Goal: Information Seeking & Learning: Learn about a topic

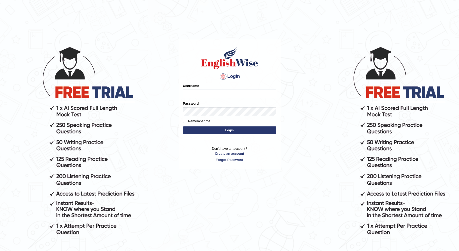
type input "Nidhi7774"
click at [224, 129] on button "Login" at bounding box center [229, 130] width 93 height 8
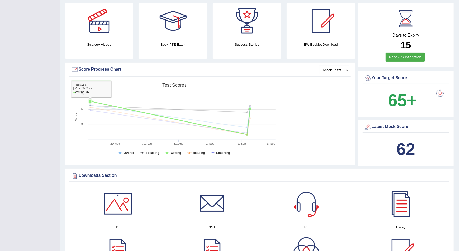
scroll to position [130, 0]
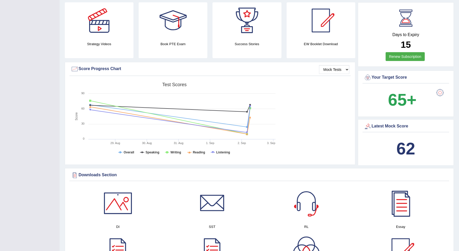
click at [399, 149] on b "62" at bounding box center [406, 148] width 19 height 19
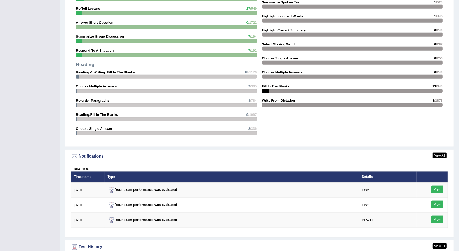
scroll to position [616, 0]
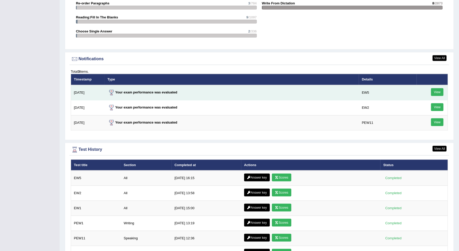
click at [438, 91] on link "View" at bounding box center [437, 92] width 12 height 8
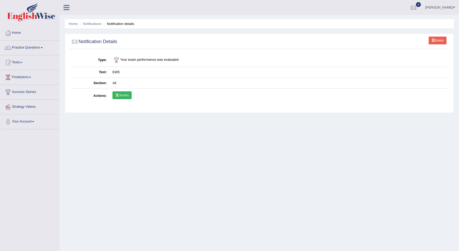
click at [132, 96] on link "Scores" at bounding box center [122, 95] width 19 height 8
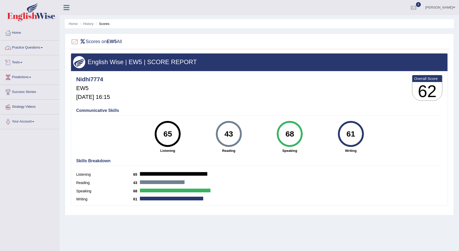
click at [34, 49] on link "Practice Questions" at bounding box center [29, 46] width 59 height 13
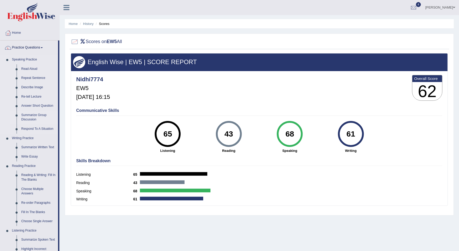
click at [29, 118] on link "Summarize Group Discussion" at bounding box center [38, 118] width 39 height 14
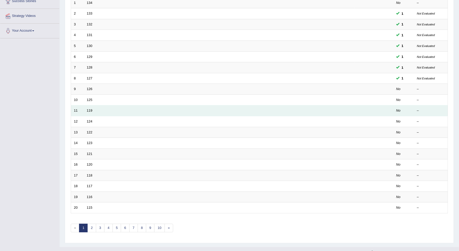
scroll to position [94, 0]
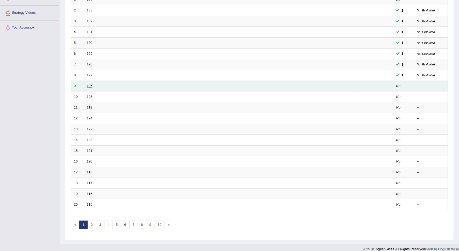
click at [90, 84] on link "126" at bounding box center [90, 86] width 6 height 4
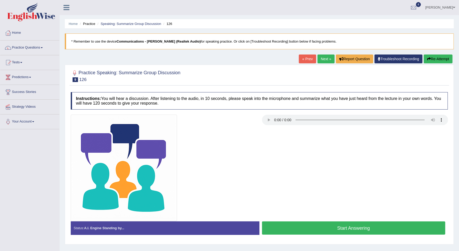
click at [431, 60] on button "Re-Attempt" at bounding box center [438, 58] width 29 height 9
click at [437, 60] on button "Re-Attempt" at bounding box center [438, 58] width 29 height 9
click at [368, 232] on button "Start Answering" at bounding box center [354, 227] width 184 height 13
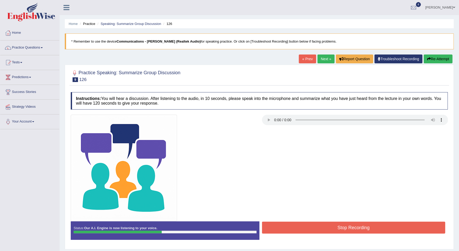
click at [368, 232] on button "Stop Recording" at bounding box center [354, 228] width 184 height 12
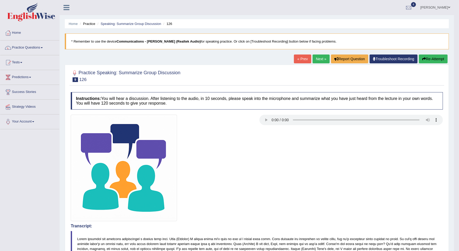
click at [317, 61] on link "Next »" at bounding box center [321, 58] width 17 height 9
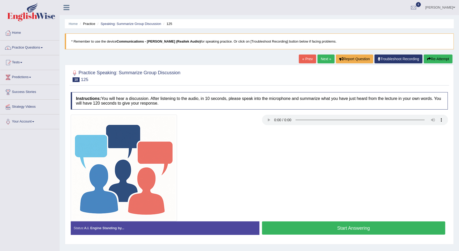
click at [339, 225] on button "Start Answering" at bounding box center [354, 227] width 184 height 13
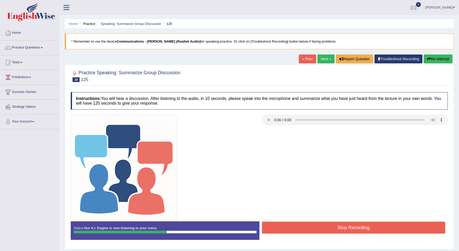
click at [339, 226] on button "Stop Recording" at bounding box center [354, 228] width 184 height 12
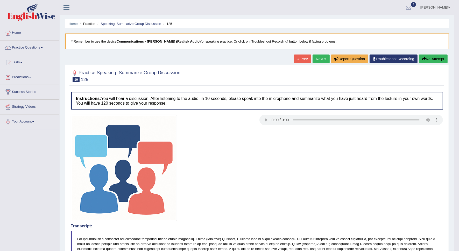
click at [322, 57] on link "Next »" at bounding box center [321, 58] width 17 height 9
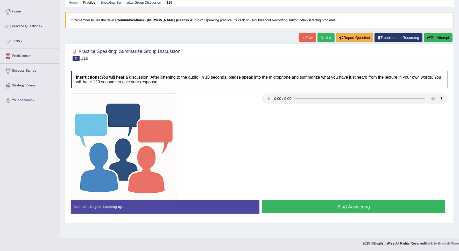
drag, startPoint x: 443, startPoint y: 35, endPoint x: 441, endPoint y: 38, distance: 3.0
click at [443, 35] on button "Re-Attempt" at bounding box center [438, 37] width 29 height 9
drag, startPoint x: 238, startPoint y: 80, endPoint x: 248, endPoint y: 102, distance: 24.0
click at [246, 95] on div "Instructions: You will hear a discussion. After listening to the audio, in 10 s…" at bounding box center [260, 144] width 380 height 152
click at [307, 210] on button "Start Answering" at bounding box center [354, 206] width 184 height 13
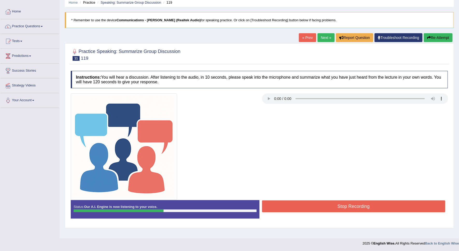
click at [308, 209] on button "Stop Recording" at bounding box center [354, 206] width 184 height 12
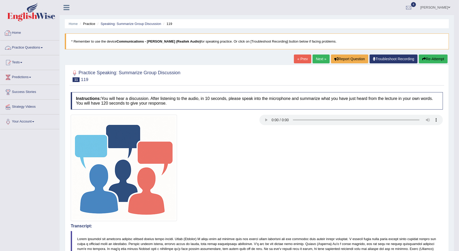
click at [31, 49] on link "Practice Questions" at bounding box center [29, 46] width 59 height 13
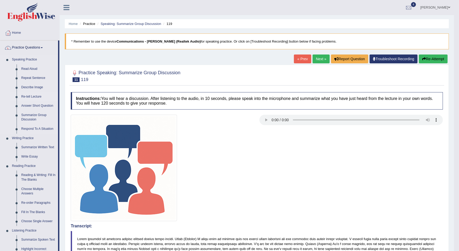
click at [30, 97] on link "Re-tell Lecture" at bounding box center [38, 96] width 39 height 9
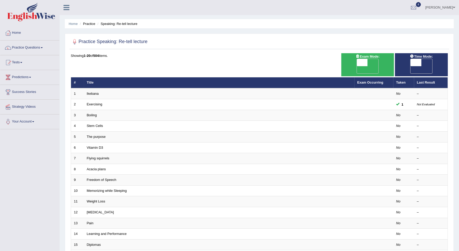
click at [365, 66] on span at bounding box center [362, 62] width 11 height 7
checkbox input "true"
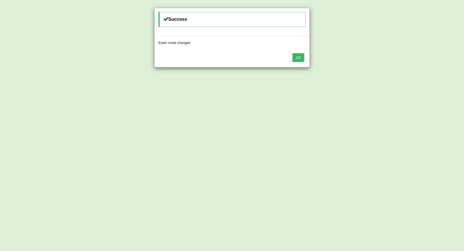
click at [300, 58] on button "OK" at bounding box center [299, 57] width 12 height 9
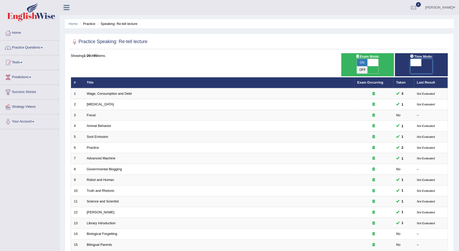
click at [420, 64] on span at bounding box center [416, 62] width 11 height 7
checkbox input "true"
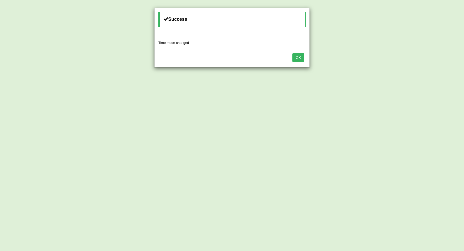
click at [295, 58] on button "OK" at bounding box center [299, 57] width 12 height 9
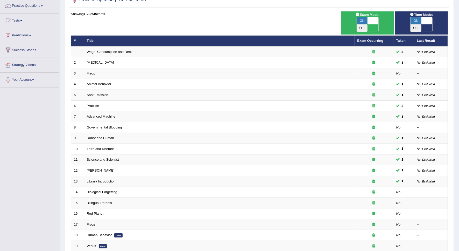
scroll to position [94, 0]
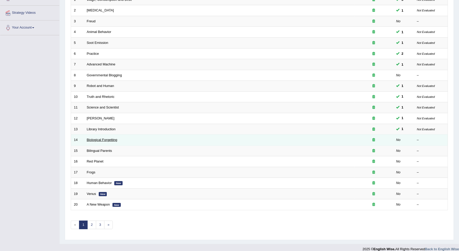
click at [98, 138] on link "Biological Forgetting" at bounding box center [102, 140] width 31 height 4
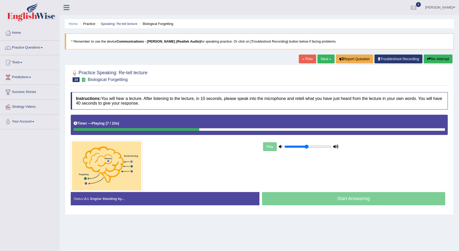
click at [429, 63] on button "Re-Attempt" at bounding box center [438, 58] width 29 height 9
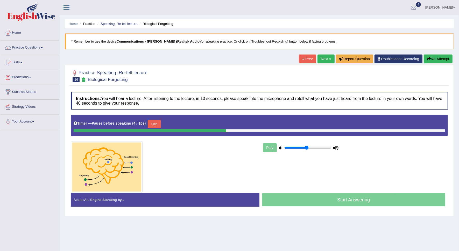
click at [426, 63] on button "Re-Attempt" at bounding box center [438, 58] width 29 height 9
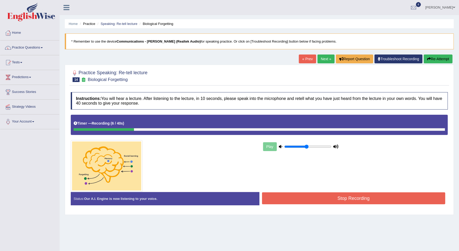
click at [429, 64] on div "« Prev Next » Report Question Troubleshoot Recording Re-Attempt" at bounding box center [376, 59] width 155 height 10
click at [429, 61] on button "Re-Attempt" at bounding box center [438, 58] width 29 height 9
click at [431, 58] on button "Re-Attempt" at bounding box center [438, 58] width 29 height 9
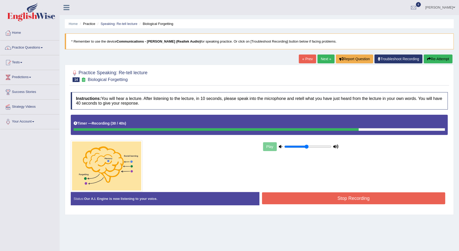
drag, startPoint x: 353, startPoint y: 194, endPoint x: 357, endPoint y: 192, distance: 4.1
click at [356, 194] on button "Stop Recording" at bounding box center [354, 198] width 184 height 12
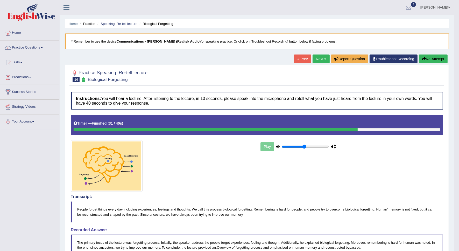
drag, startPoint x: 323, startPoint y: 60, endPoint x: 297, endPoint y: 98, distance: 46.1
click at [323, 60] on link "Next »" at bounding box center [321, 58] width 17 height 9
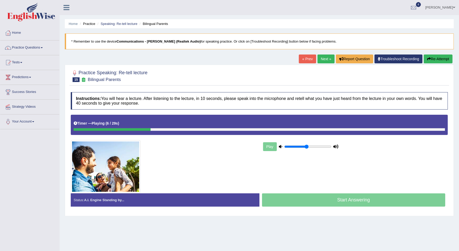
click at [428, 58] on icon "button" at bounding box center [430, 59] width 4 height 4
click at [428, 62] on button "Re-Attempt" at bounding box center [438, 58] width 29 height 9
click at [434, 59] on button "Re-Attempt" at bounding box center [438, 58] width 29 height 9
click at [433, 61] on button "Re-Attempt" at bounding box center [438, 58] width 29 height 9
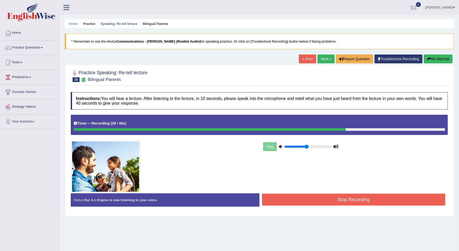
click at [356, 201] on button "Stop Recording" at bounding box center [354, 200] width 184 height 12
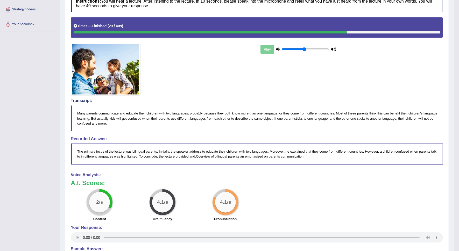
scroll to position [32, 0]
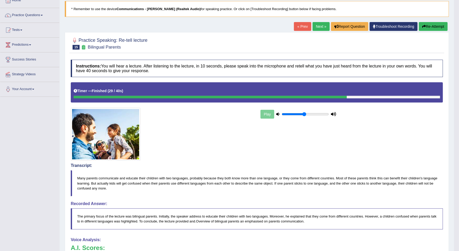
click at [423, 28] on icon "button" at bounding box center [425, 27] width 4 height 4
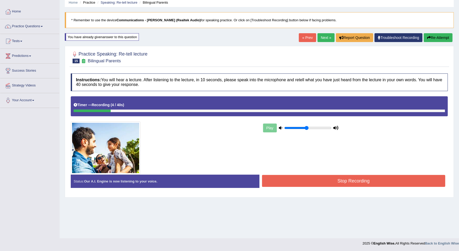
click at [431, 37] on button "Re-Attempt" at bounding box center [438, 37] width 29 height 9
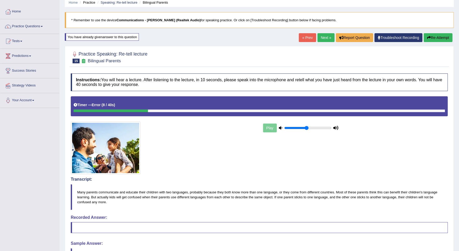
click at [444, 39] on button "Re-Attempt" at bounding box center [438, 37] width 29 height 9
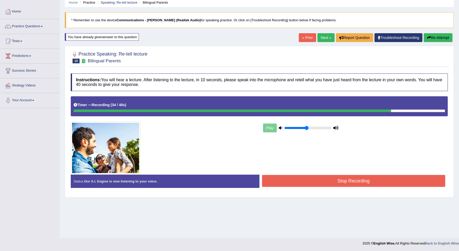
click at [330, 181] on button "Stop Recording" at bounding box center [354, 181] width 184 height 12
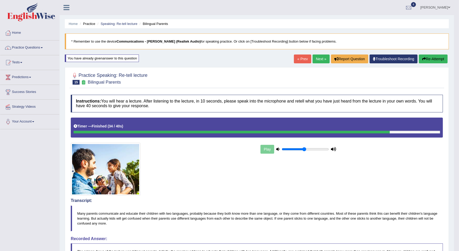
click at [315, 60] on link "Next »" at bounding box center [321, 58] width 17 height 9
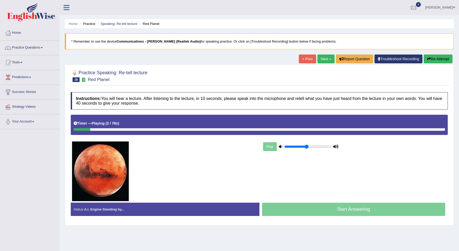
click at [430, 60] on icon "button" at bounding box center [430, 59] width 4 height 4
click at [439, 60] on button "Re-Attempt" at bounding box center [438, 58] width 29 height 9
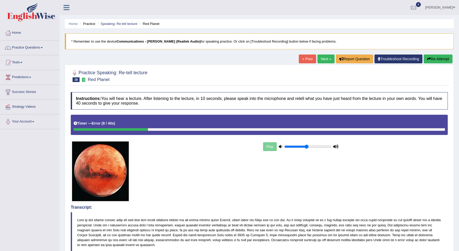
click at [436, 59] on button "Re-Attempt" at bounding box center [438, 58] width 29 height 9
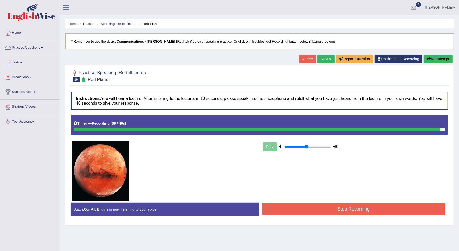
drag, startPoint x: 344, startPoint y: 216, endPoint x: 346, endPoint y: 213, distance: 3.5
click at [346, 213] on div "Stop Recording" at bounding box center [354, 209] width 189 height 13
click at [346, 213] on button "Stop Recording" at bounding box center [354, 209] width 184 height 12
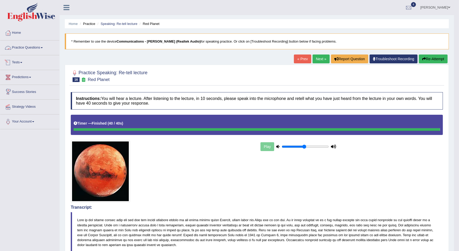
click at [37, 46] on link "Practice Questions" at bounding box center [29, 46] width 59 height 13
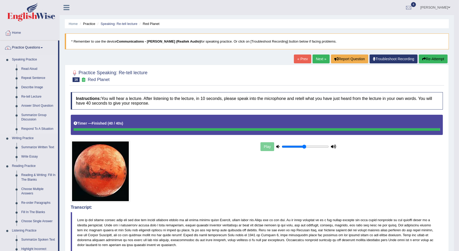
click at [32, 128] on link "Respond To A Situation" at bounding box center [38, 128] width 39 height 9
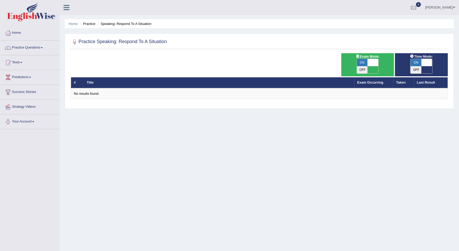
click at [372, 66] on div "ON OFF" at bounding box center [368, 66] width 22 height 15
click at [367, 64] on span "ON" at bounding box center [362, 62] width 11 height 7
checkbox input "false"
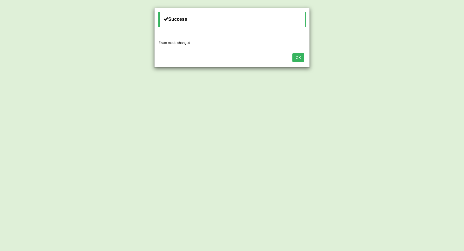
click at [300, 57] on button "OK" at bounding box center [299, 57] width 12 height 9
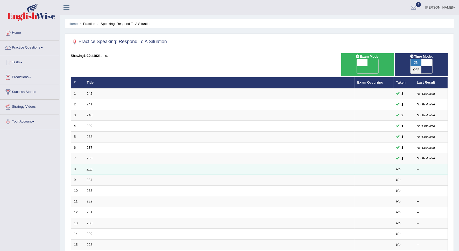
click at [92, 167] on link "235" at bounding box center [90, 169] width 6 height 4
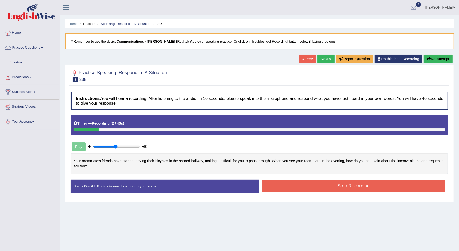
click at [381, 187] on button "Stop Recording" at bounding box center [354, 186] width 184 height 12
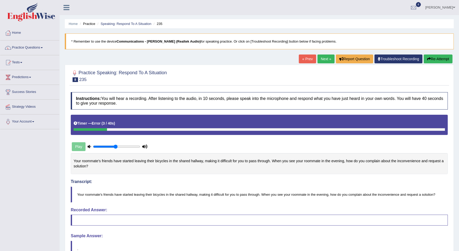
scroll to position [32, 0]
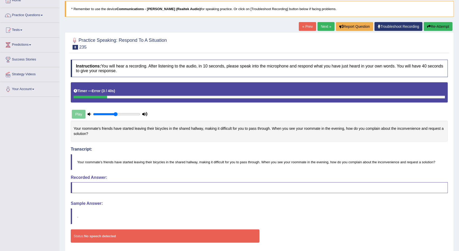
click at [430, 25] on icon "button" at bounding box center [430, 27] width 4 height 4
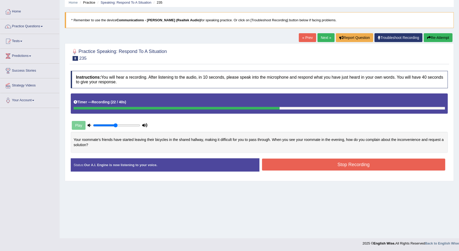
click at [293, 159] on button "Stop Recording" at bounding box center [354, 165] width 184 height 12
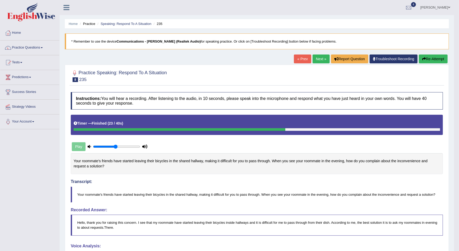
click at [425, 62] on button "Re-Attempt" at bounding box center [433, 58] width 29 height 9
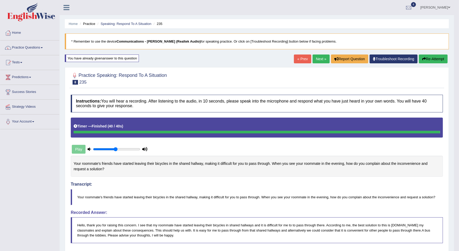
click at [316, 60] on link "Next »" at bounding box center [321, 58] width 17 height 9
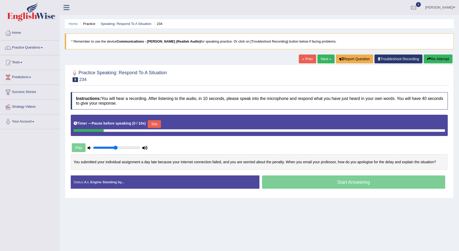
click at [154, 121] on button "Skip" at bounding box center [154, 124] width 13 height 8
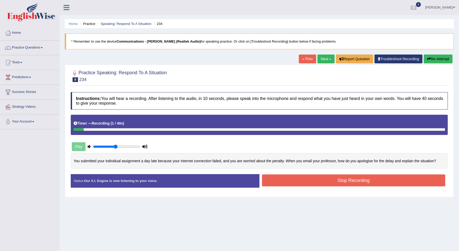
click at [378, 183] on button "Stop Recording" at bounding box center [354, 180] width 184 height 12
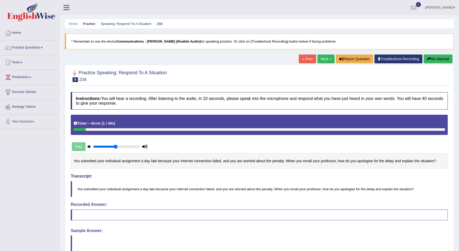
click at [437, 59] on button "Re-Attempt" at bounding box center [438, 58] width 29 height 9
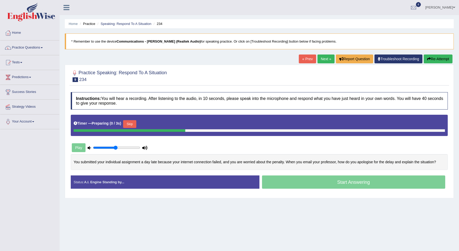
click at [127, 127] on button "Skip" at bounding box center [129, 124] width 13 height 8
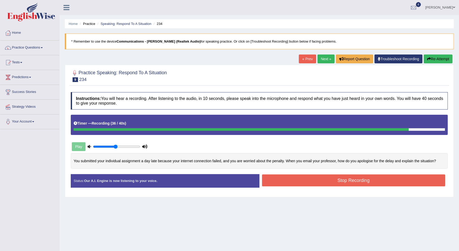
click at [285, 182] on button "Stop Recording" at bounding box center [354, 180] width 184 height 12
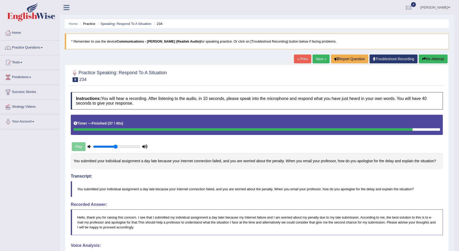
click at [20, 63] on link "Tests" at bounding box center [29, 61] width 59 height 13
click at [19, 92] on link "History" at bounding box center [34, 92] width 49 height 9
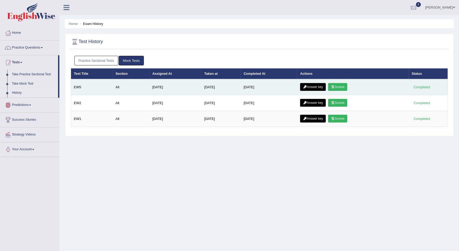
click at [304, 88] on link "Answer key" at bounding box center [313, 87] width 26 height 8
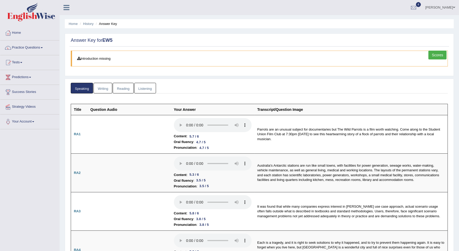
click at [434, 56] on link "Scores" at bounding box center [438, 55] width 18 height 9
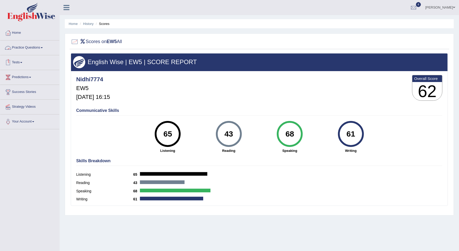
click at [19, 61] on link "Tests" at bounding box center [29, 61] width 59 height 13
click at [21, 83] on link "Take Mock Test" at bounding box center [34, 83] width 49 height 9
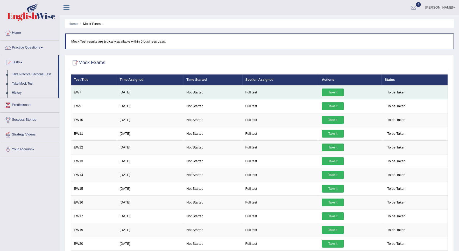
click at [327, 92] on link "Take it" at bounding box center [333, 92] width 22 height 8
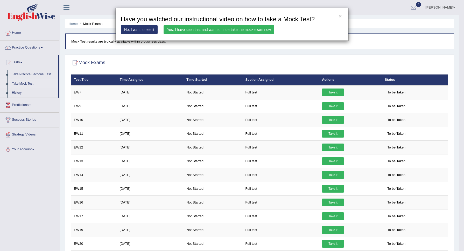
click at [267, 31] on link "Yes, I have seen that and want to undertake the mock exam now" at bounding box center [219, 29] width 111 height 9
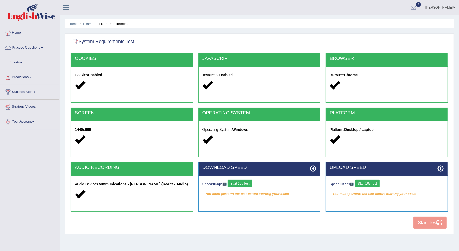
click at [238, 184] on button "Start 10s Test" at bounding box center [240, 184] width 25 height 8
click at [373, 185] on button "Start 10s Test" at bounding box center [367, 184] width 25 height 8
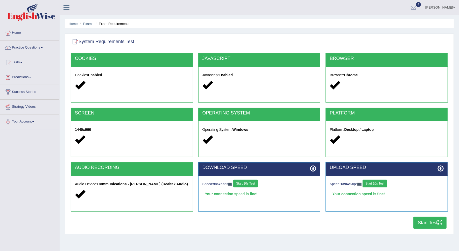
click at [417, 224] on button "Start Test" at bounding box center [430, 223] width 33 height 12
